Goal: Contribute content: Contribute content

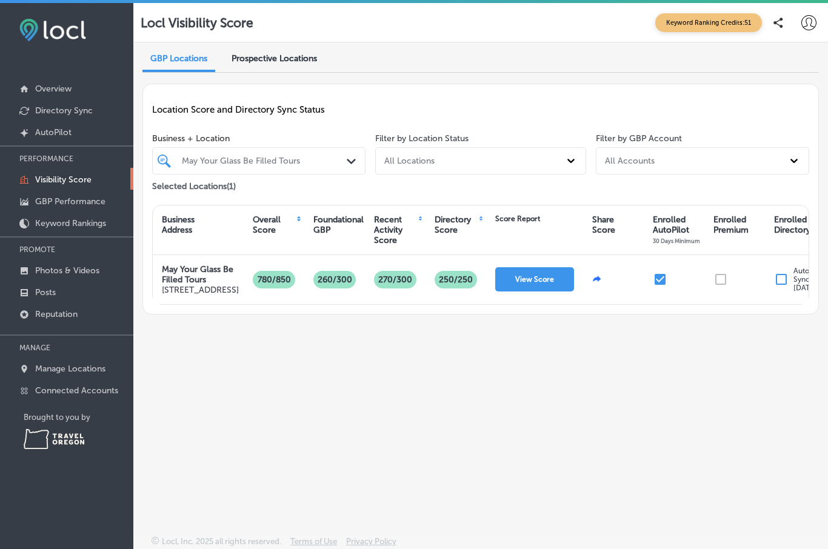
click at [532, 292] on button "View Score" at bounding box center [534, 279] width 79 height 24
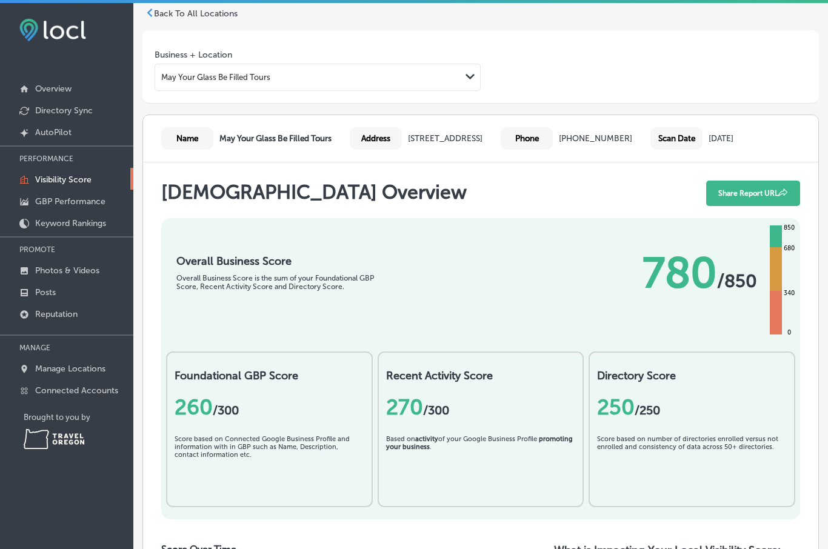
scroll to position [41, 0]
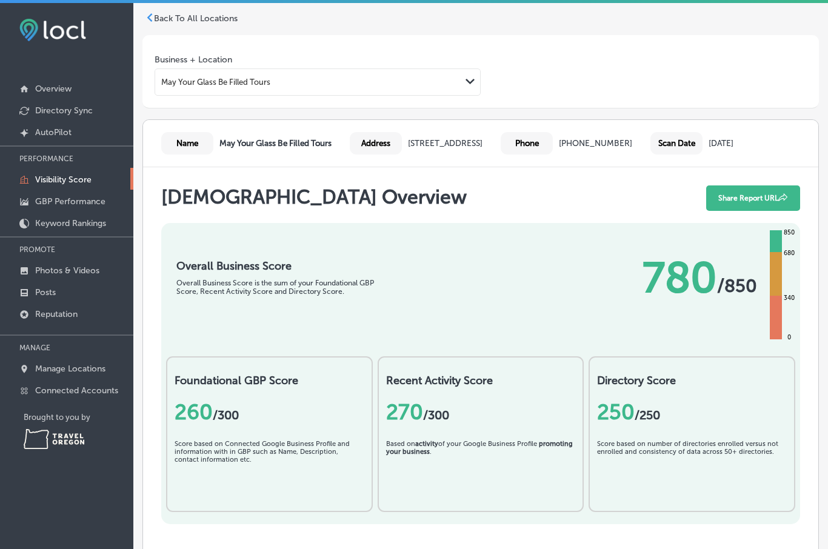
click at [40, 92] on p "Overview" at bounding box center [53, 89] width 36 height 10
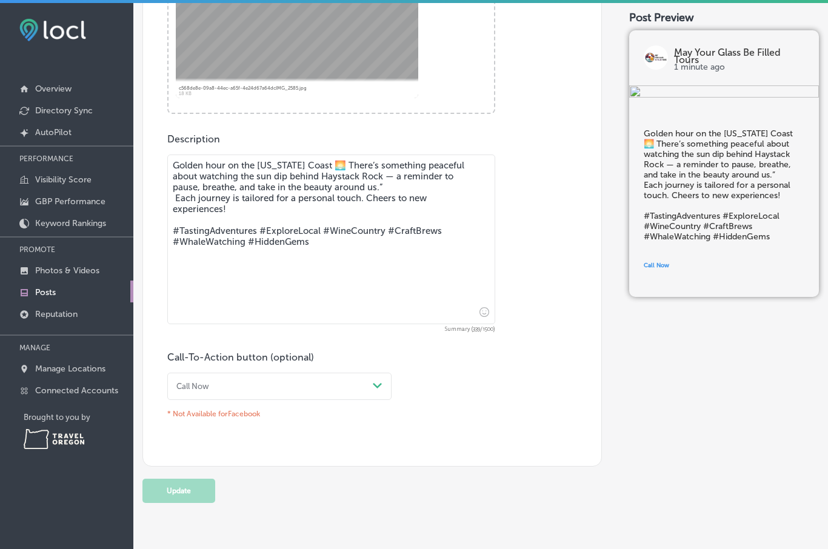
scroll to position [486, 0]
click at [441, 438] on div "Post content Select location(s) This field is uneditable once its been posted t…" at bounding box center [373, 105] width 460 height 725
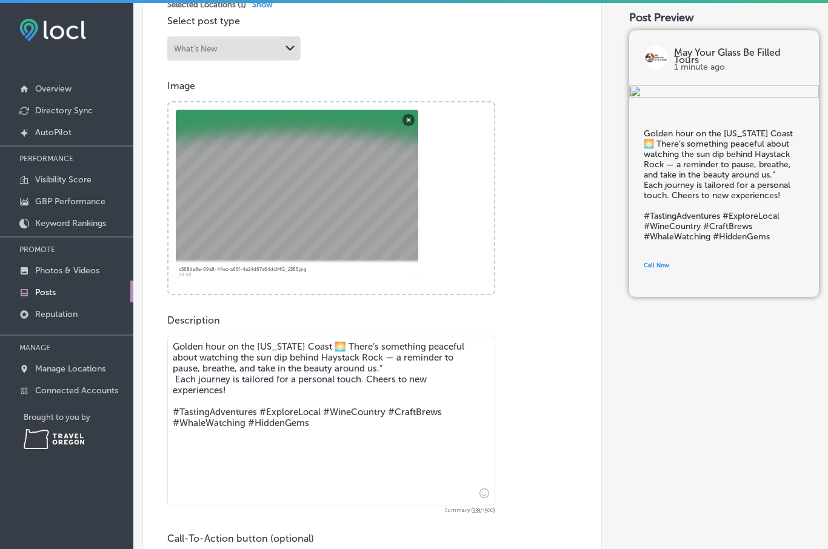
scroll to position [304, 0]
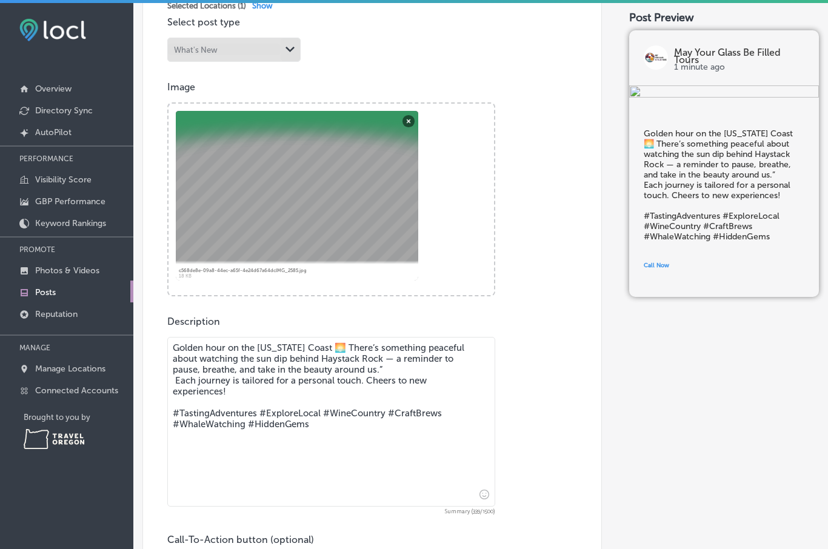
click at [337, 46] on div "Post content Select location(s) This field is uneditable once its been posted t…" at bounding box center [373, 287] width 460 height 725
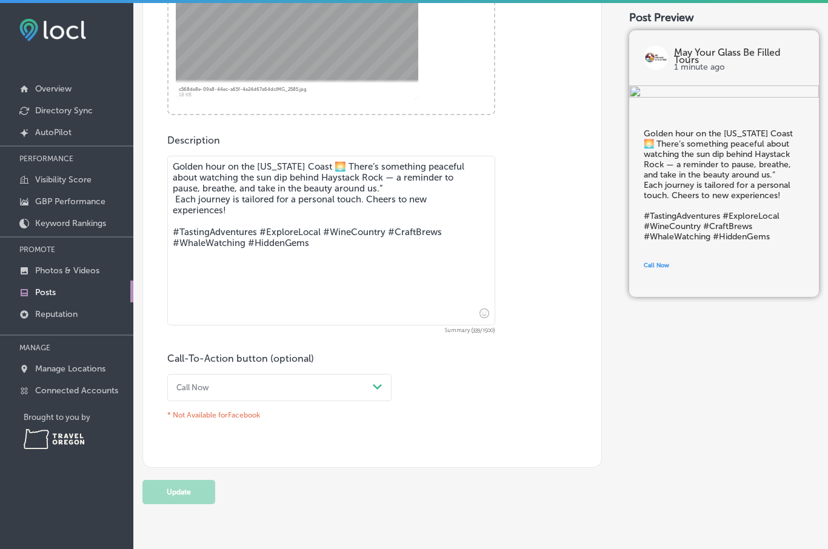
scroll to position [482, 0]
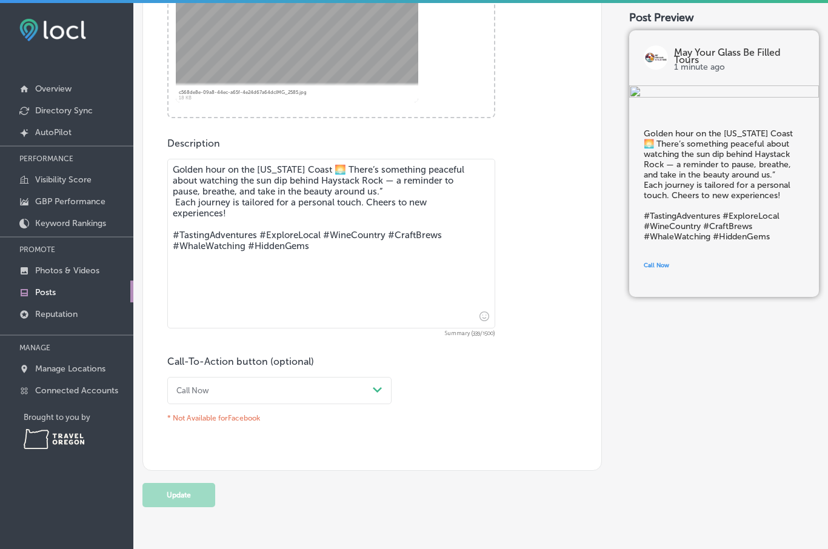
click at [404, 283] on textarea "Golden hour on the [US_STATE] Coast 🌅 There’s something peaceful about watching…" at bounding box center [331, 244] width 328 height 170
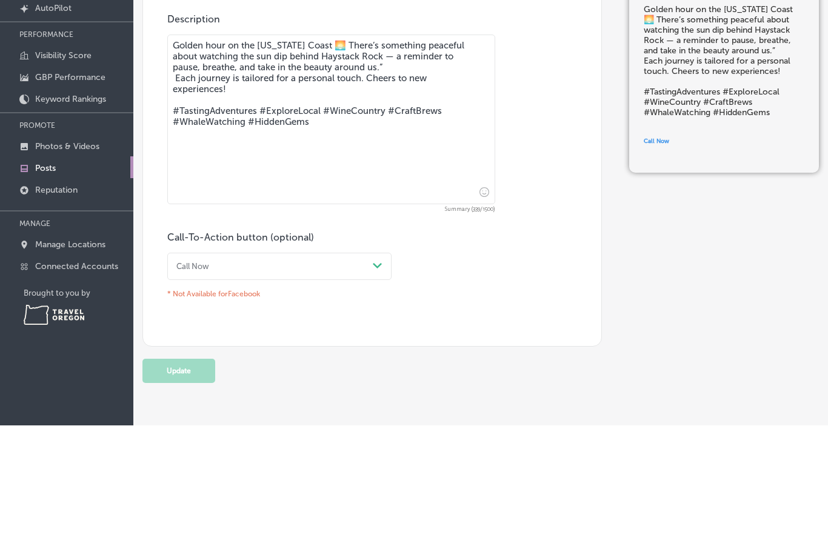
click at [544, 204] on div "Description Golden hour on the [US_STATE] Coast 🌅 There’s something peaceful ab…" at bounding box center [372, 283] width 410 height 290
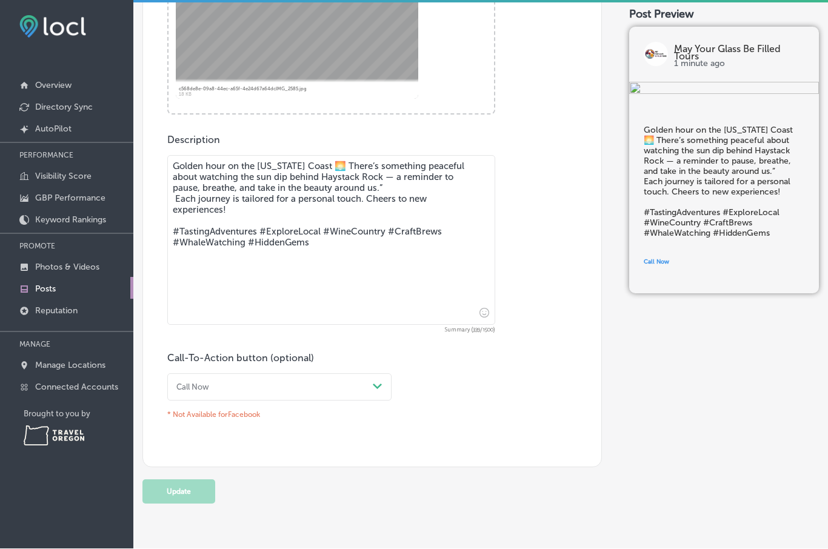
click at [253, 406] on p "* Not Available for Facebook" at bounding box center [279, 415] width 224 height 18
click at [267, 389] on div "Post content Select location(s) This field is uneditable once its been posted t…" at bounding box center [373, 105] width 460 height 725
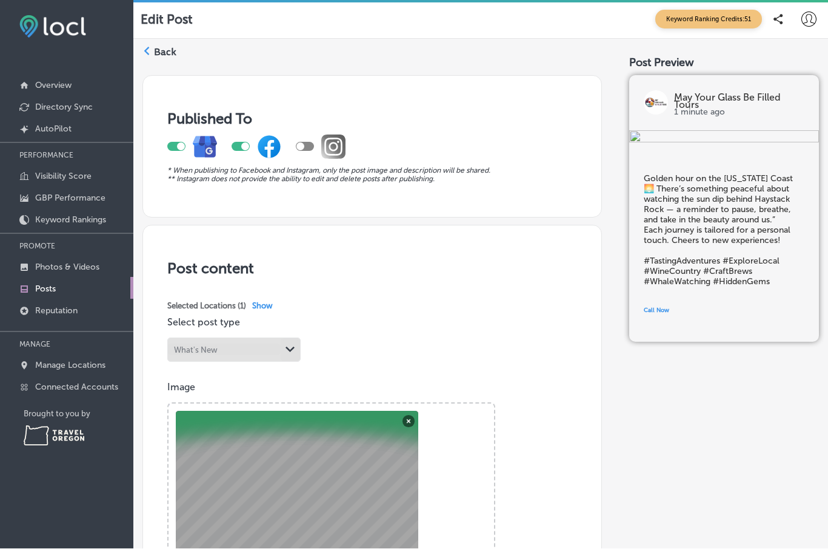
scroll to position [0, 0]
click at [304, 143] on div at bounding box center [305, 147] width 18 height 9
checkbox input "true"
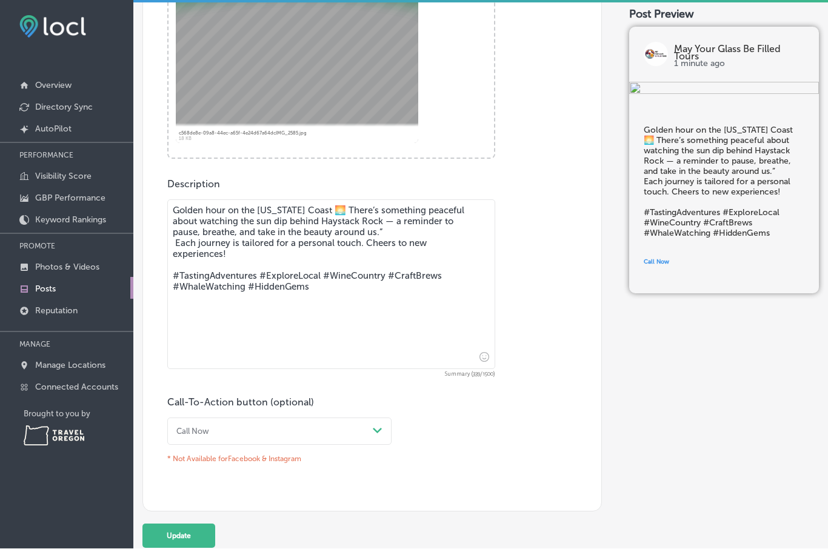
scroll to position [440, 0]
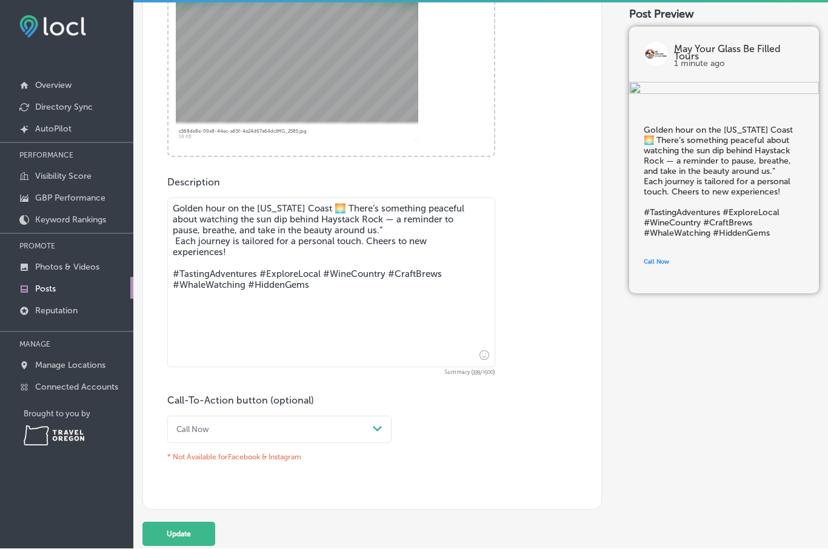
click at [238, 238] on textarea "Golden hour on the [US_STATE] Coast 🌅 There’s something peaceful about watching…" at bounding box center [331, 283] width 328 height 170
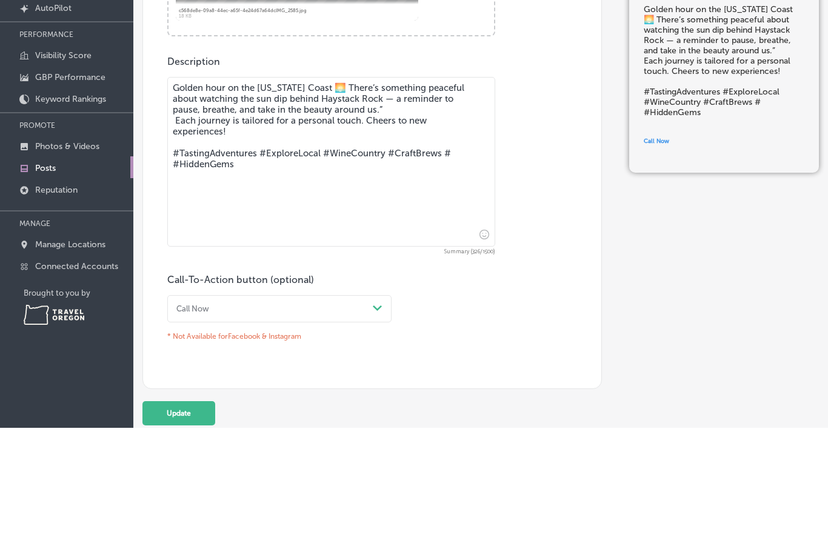
click at [428, 198] on textarea "Golden hour on the [US_STATE] Coast 🌅 There’s something peaceful about watching…" at bounding box center [331, 283] width 328 height 170
click at [429, 198] on textarea "Golden hour on the [US_STATE] Coast 🌅 There’s something peaceful about watching…" at bounding box center [331, 283] width 328 height 170
click at [442, 198] on textarea "Golden hour on the [US_STATE] Coast 🌅 There’s something peaceful about watching…" at bounding box center [331, 283] width 328 height 170
click at [252, 198] on textarea "Golden hour on the [US_STATE] Coast 🌅 There’s something peaceful about watching…" at bounding box center [331, 283] width 328 height 170
click at [409, 198] on textarea "Golden hour on the [US_STATE] Coast 🌅 There’s something peaceful about watching…" at bounding box center [331, 283] width 328 height 170
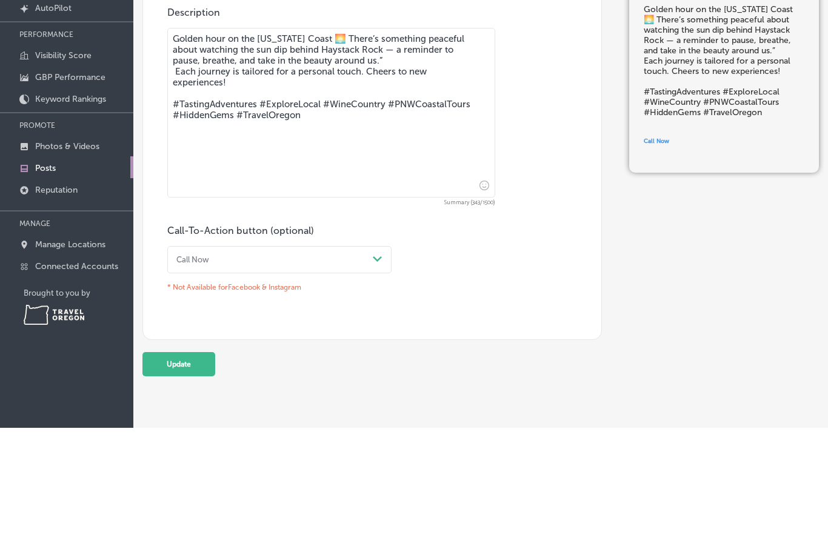
scroll to position [486, 0]
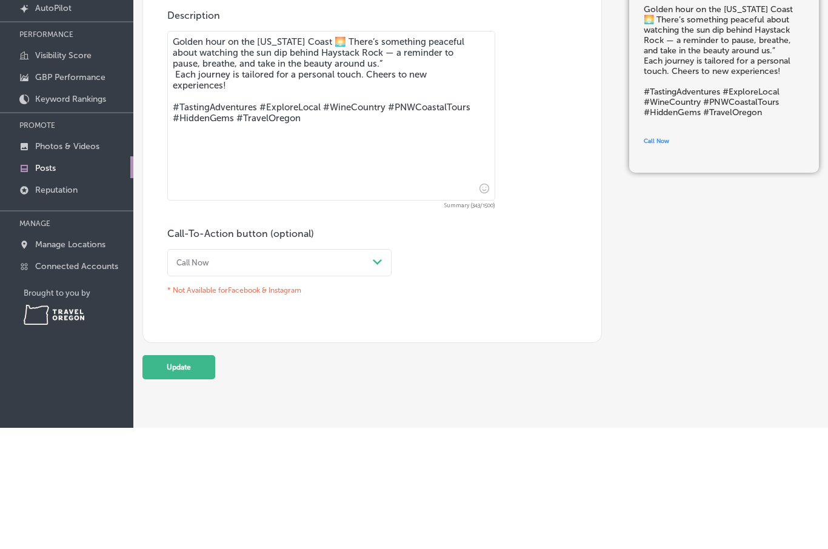
click at [525, 349] on div "Call-To-Action button (optional) Call Now Path Created with Sketch. * Not Avail…" at bounding box center [372, 385] width 410 height 72
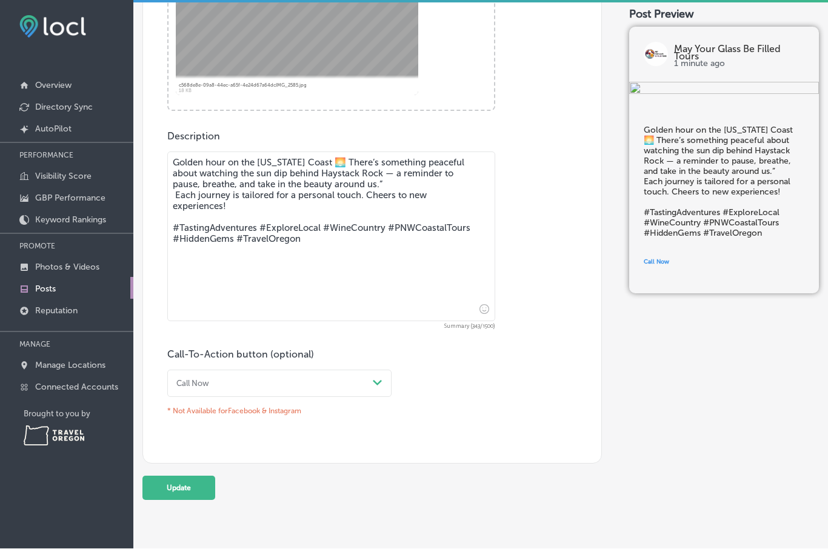
click at [206, 180] on textarea "Golden hour on the [US_STATE] Coast 🌅 There’s something peaceful about watching…" at bounding box center [331, 237] width 328 height 170
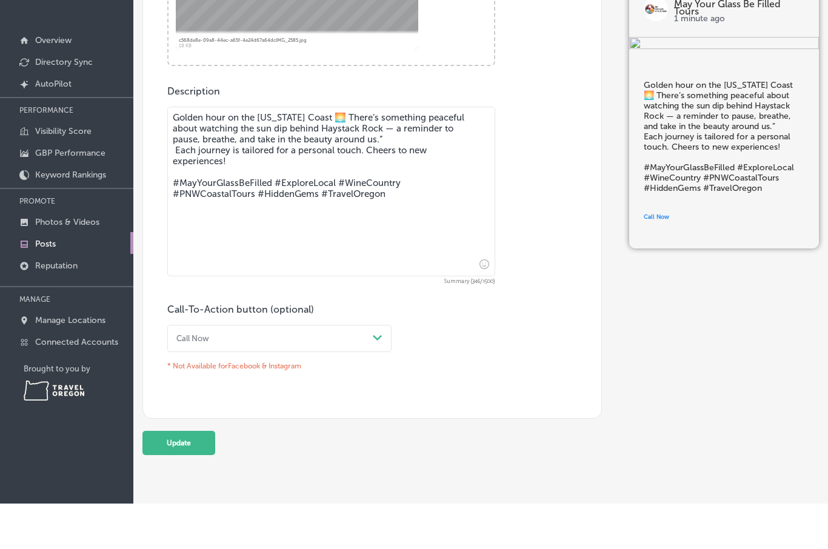
type textarea "Golden hour on the [US_STATE] Coast 🌅 There’s something peaceful about watching…"
click at [556, 203] on div "Description Golden hour on the [US_STATE] Coast 🌅 There’s something peaceful ab…" at bounding box center [372, 276] width 410 height 290
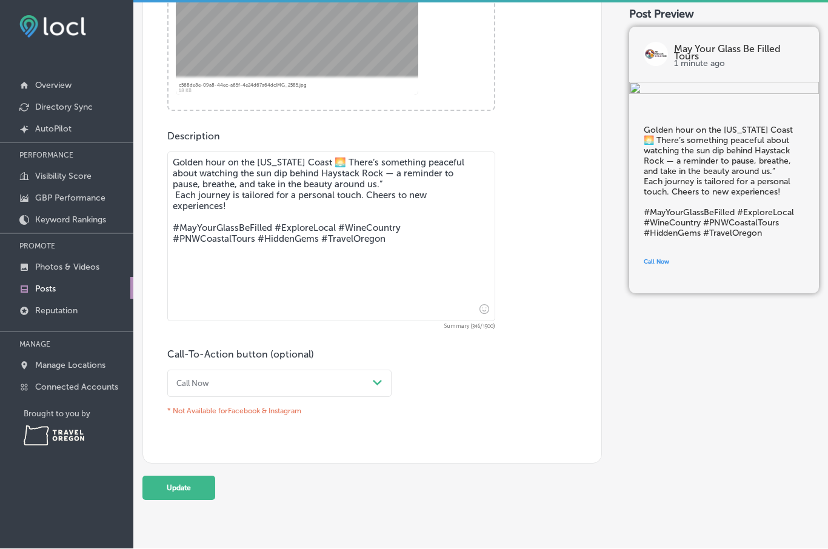
click at [196, 477] on button "Update" at bounding box center [179, 489] width 73 height 24
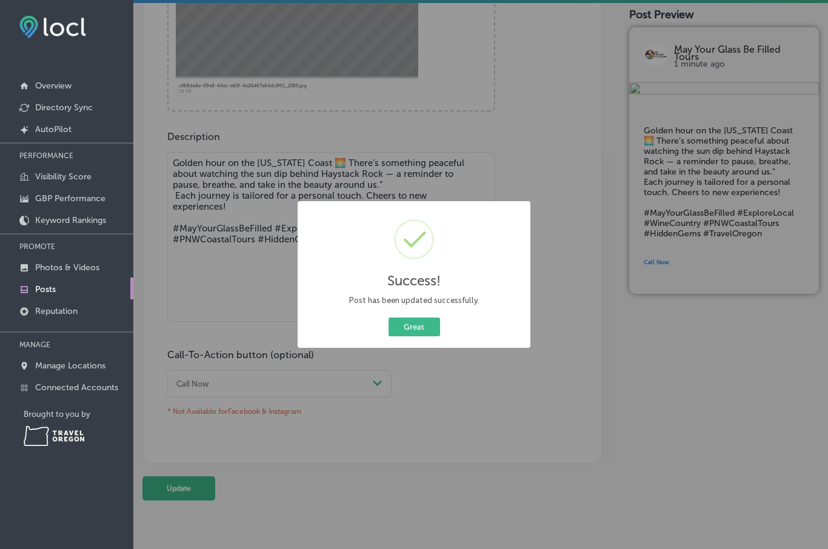
click at [417, 321] on button "Great" at bounding box center [415, 327] width 52 height 19
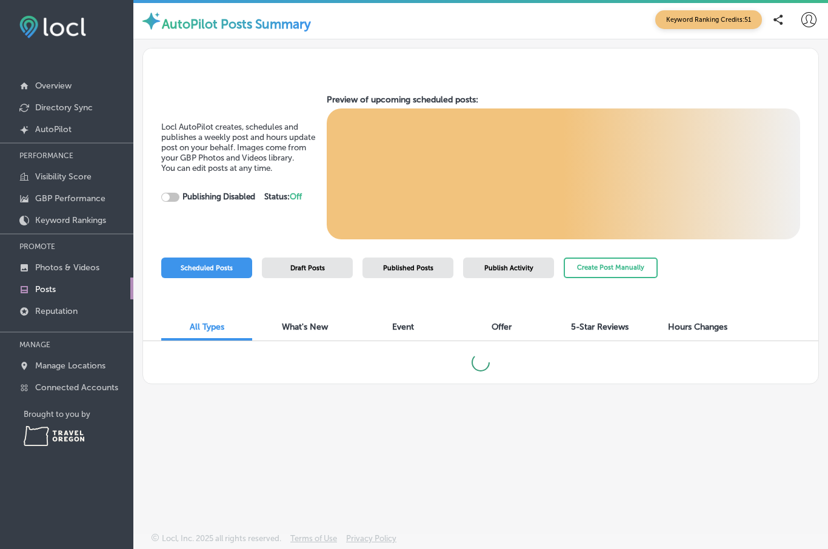
checkbox input "true"
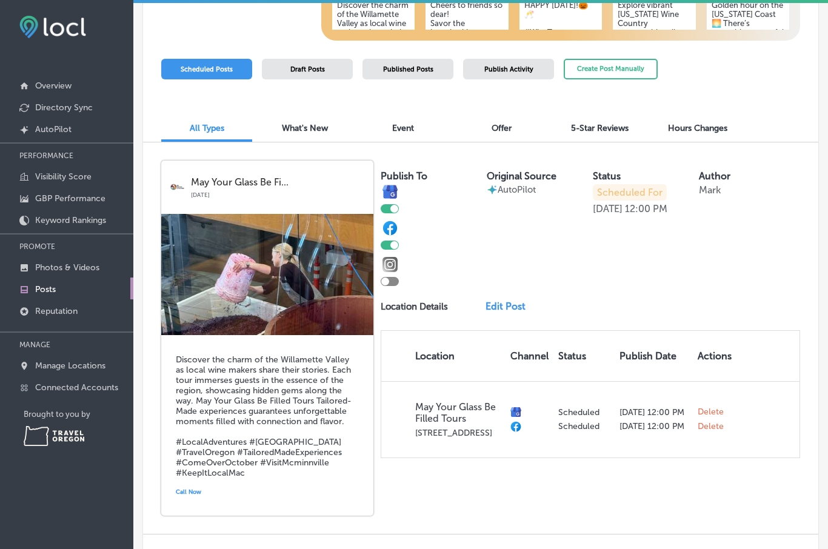
scroll to position [200, 0]
